Goal: Complete application form

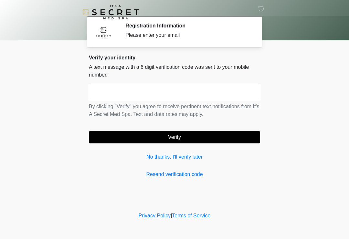
click at [164, 97] on input "text" at bounding box center [174, 92] width 171 height 16
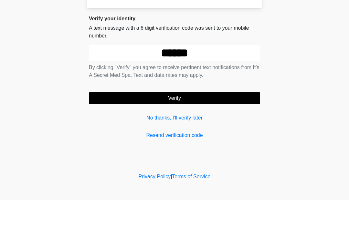
type input "******"
click at [181, 131] on button "Verify" at bounding box center [174, 137] width 171 height 12
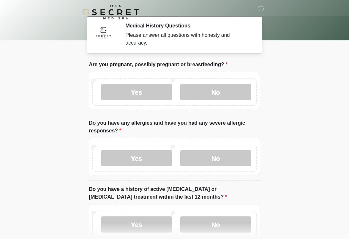
click at [224, 84] on label "No" at bounding box center [215, 92] width 71 height 16
click at [233, 156] on label "No" at bounding box center [215, 158] width 71 height 16
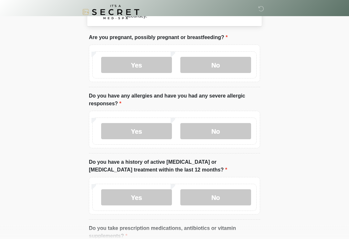
click at [233, 198] on label "No" at bounding box center [215, 198] width 71 height 16
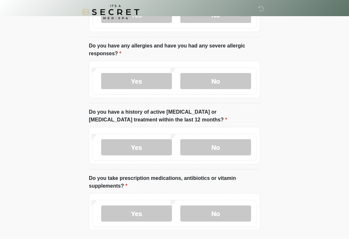
scroll to position [77, 0]
click at [141, 214] on label "Yes" at bounding box center [136, 214] width 71 height 16
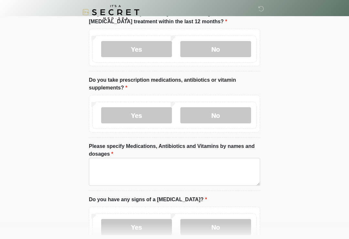
scroll to position [185, 0]
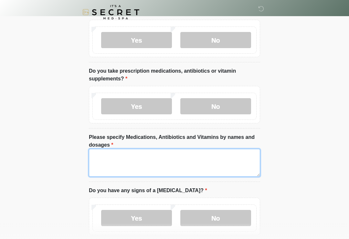
click at [190, 174] on textarea "Please specify Medications, Antibiotics and Vitamins by names and dosages" at bounding box center [174, 163] width 171 height 28
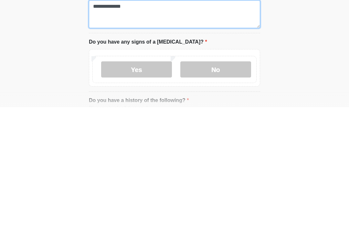
type textarea "**********"
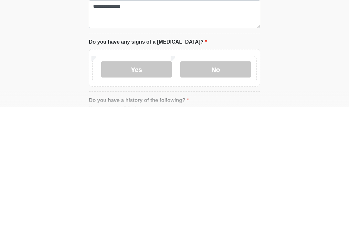
click at [238, 193] on label "No" at bounding box center [215, 201] width 71 height 16
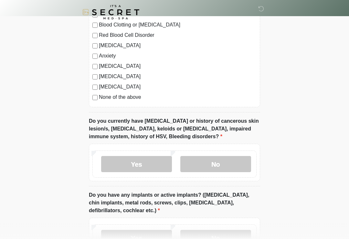
scroll to position [473, 0]
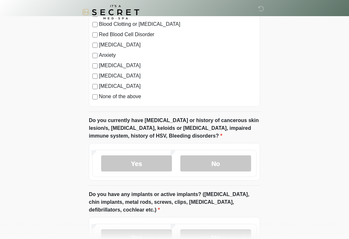
click at [230, 167] on label "No" at bounding box center [215, 163] width 71 height 16
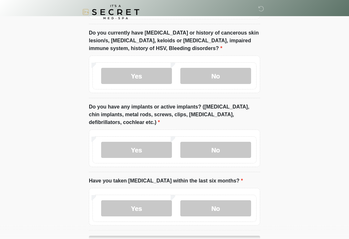
scroll to position [562, 0]
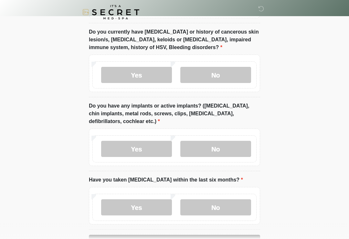
click at [229, 151] on label "No" at bounding box center [215, 149] width 71 height 16
click at [230, 208] on label "No" at bounding box center [215, 207] width 71 height 16
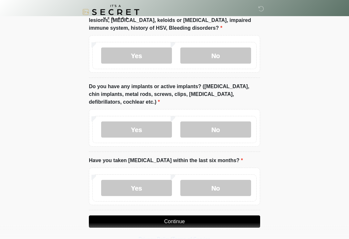
scroll to position [593, 0]
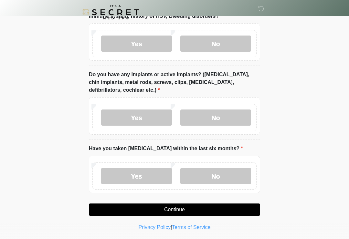
click at [199, 206] on button "Continue" at bounding box center [174, 210] width 171 height 12
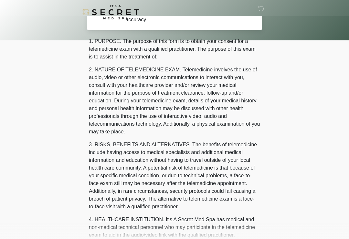
scroll to position [0, 0]
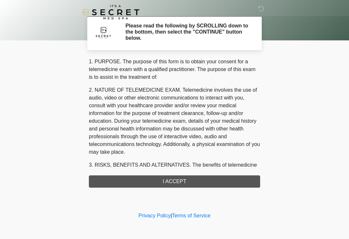
click at [184, 183] on div "1. PURPOSE. The purpose of this form is to obtain your consent for a telemedici…" at bounding box center [174, 123] width 171 height 130
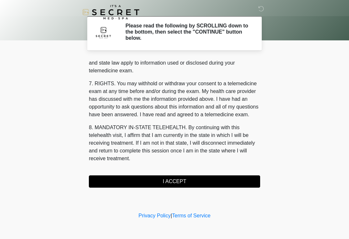
scroll to position [265, 0]
click at [172, 183] on button "I ACCEPT" at bounding box center [174, 181] width 171 height 12
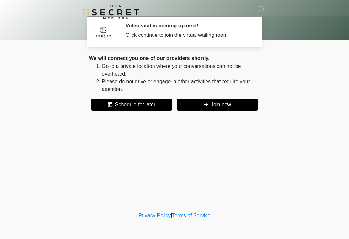
click at [220, 97] on div "We will connect you one of our providers shortly. Go to a private location wher…" at bounding box center [174, 83] width 171 height 56
click at [215, 101] on button "Join now" at bounding box center [217, 105] width 80 height 12
